Goal: Find specific page/section: Find specific page/section

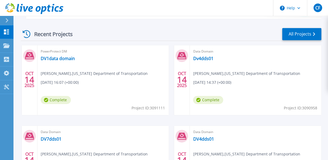
scroll to position [135, 0]
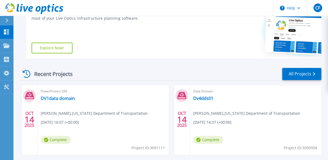
scroll to position [103, 0]
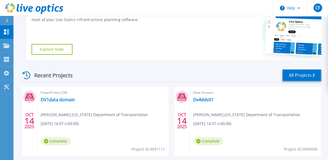
click at [288, 76] on link "All Projects" at bounding box center [301, 75] width 39 height 12
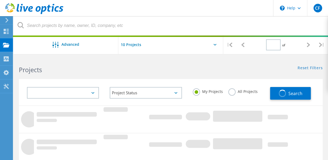
type input "1"
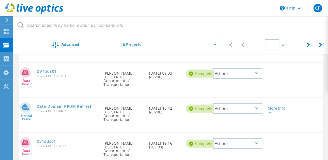
scroll to position [162, 0]
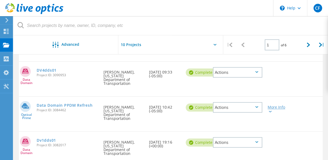
click at [275, 105] on div "More Info" at bounding box center [277, 109] width 19 height 8
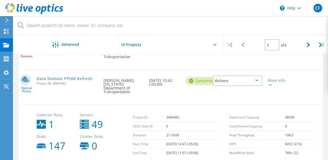
scroll to position [189, 0]
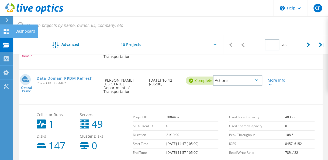
click at [18, 30] on div "Dashboard" at bounding box center [25, 31] width 20 height 4
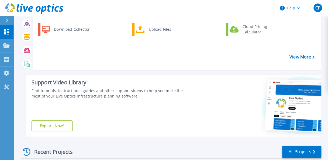
scroll to position [27, 0]
